Goal: Information Seeking & Learning: Check status

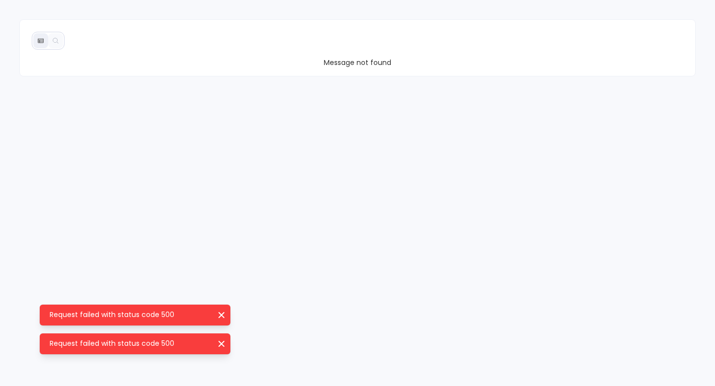
click at [224, 317] on icon "Request failed with status code 500" at bounding box center [221, 315] width 10 height 10
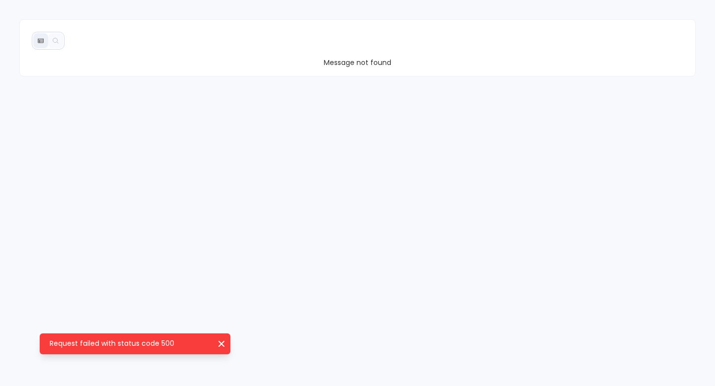
click at [222, 337] on div "Request failed with status code 500 Close" at bounding box center [135, 344] width 191 height 21
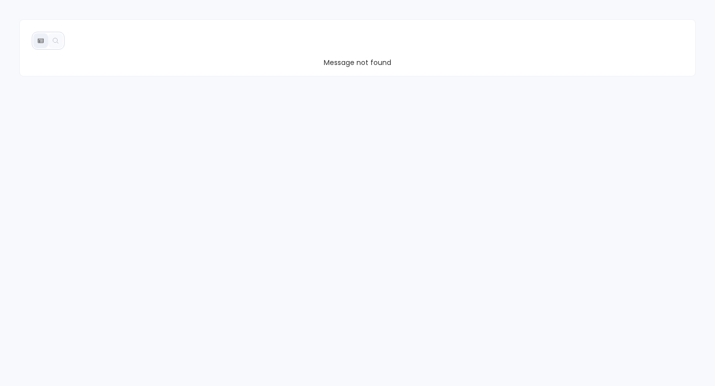
click at [341, 69] on div "Message not found" at bounding box center [357, 47] width 676 height 57
